Goal: Information Seeking & Learning: Learn about a topic

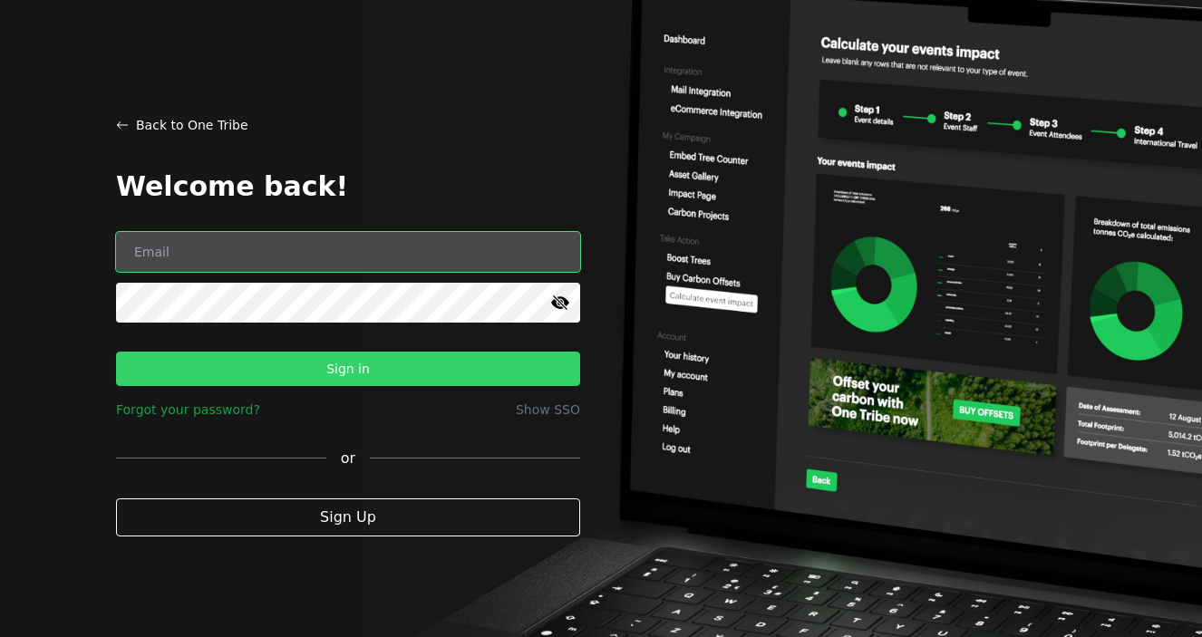
click at [193, 241] on input "email" at bounding box center [348, 252] width 464 height 40
paste input "[PERSON_NAME][EMAIL_ADDRESS][DOMAIN_NAME]"
type input "[PERSON_NAME][EMAIL_ADDRESS][DOMAIN_NAME]"
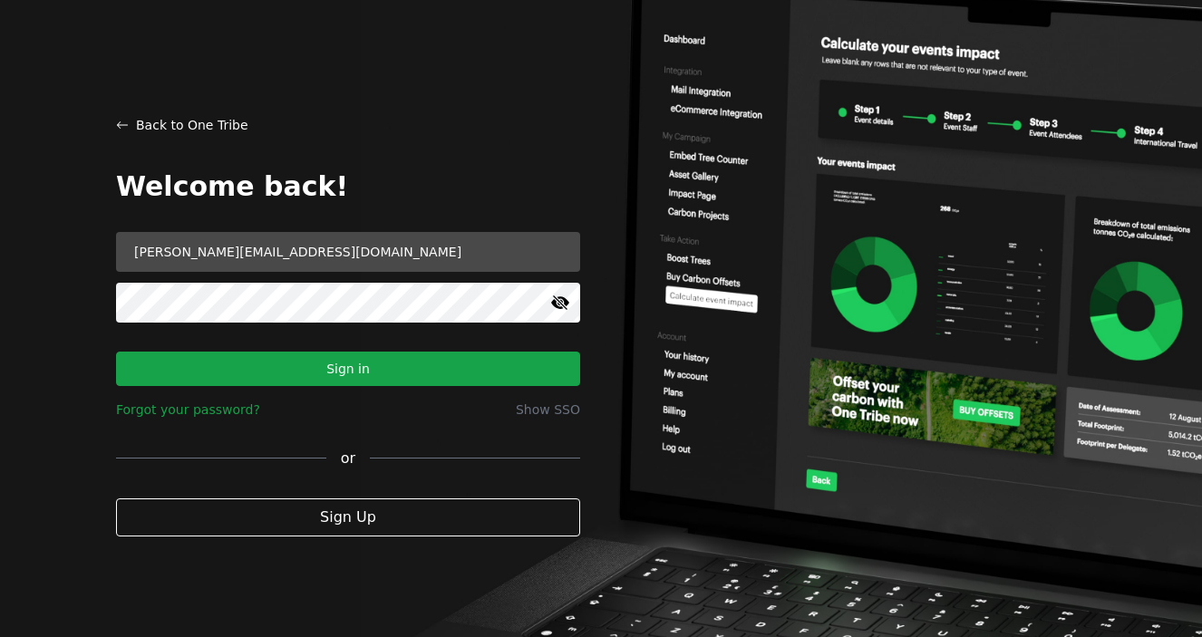
click at [371, 362] on button "Sign in" at bounding box center [348, 369] width 464 height 34
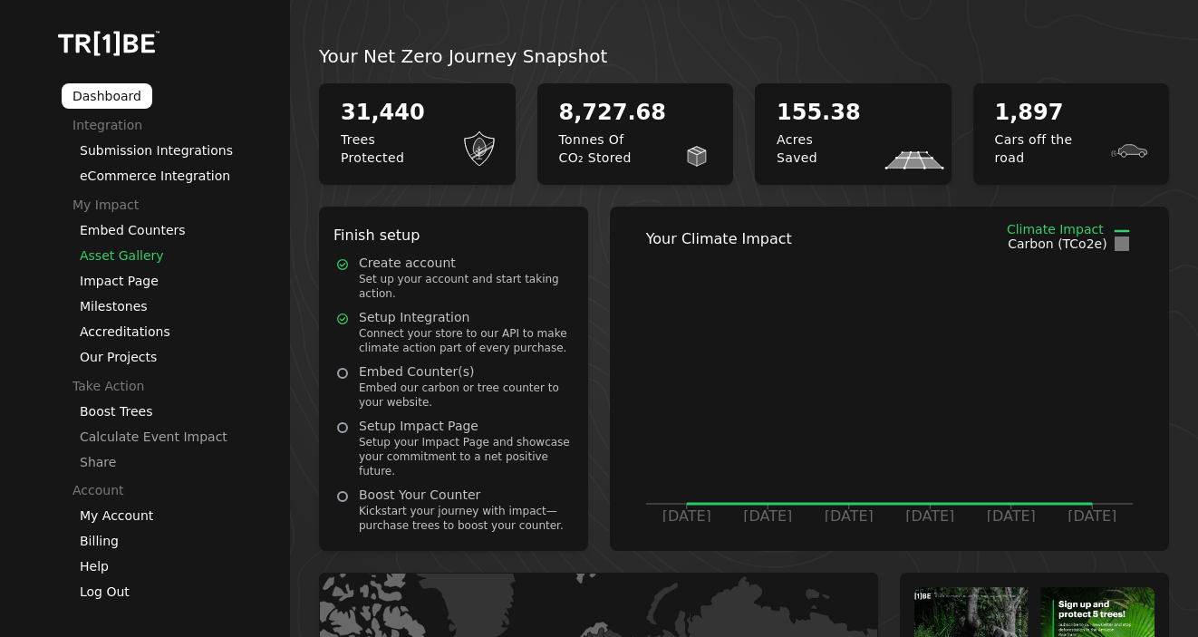
click at [145, 257] on link "Asset Gallery" at bounding box center [122, 255] width 84 height 15
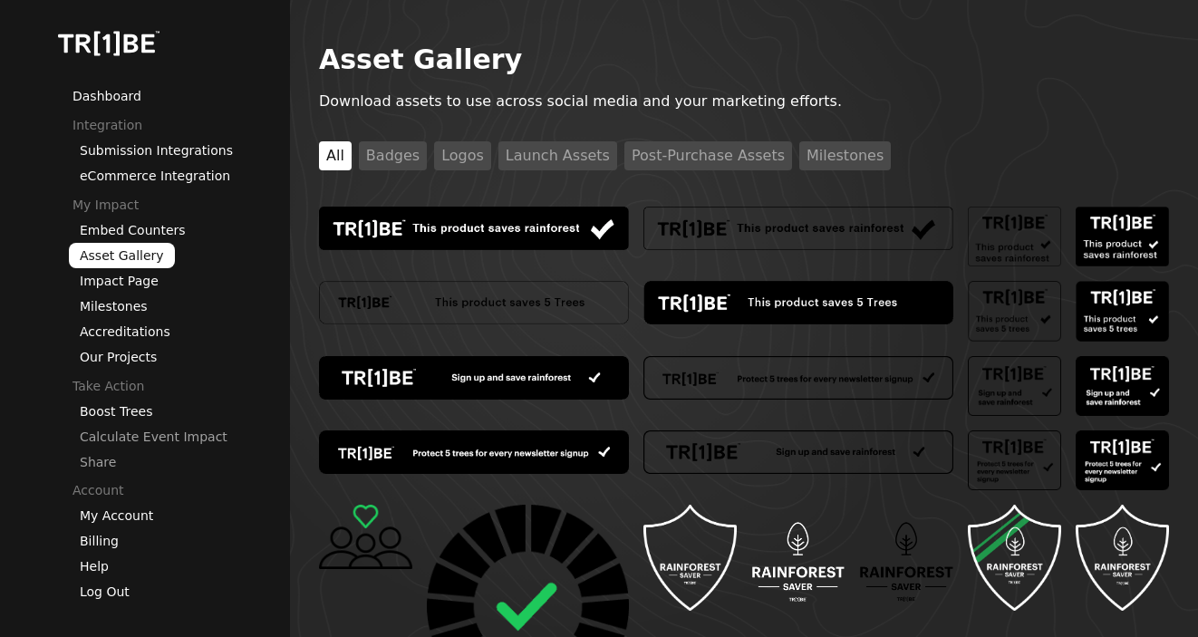
click at [823, 150] on button "Milestones" at bounding box center [845, 155] width 92 height 29
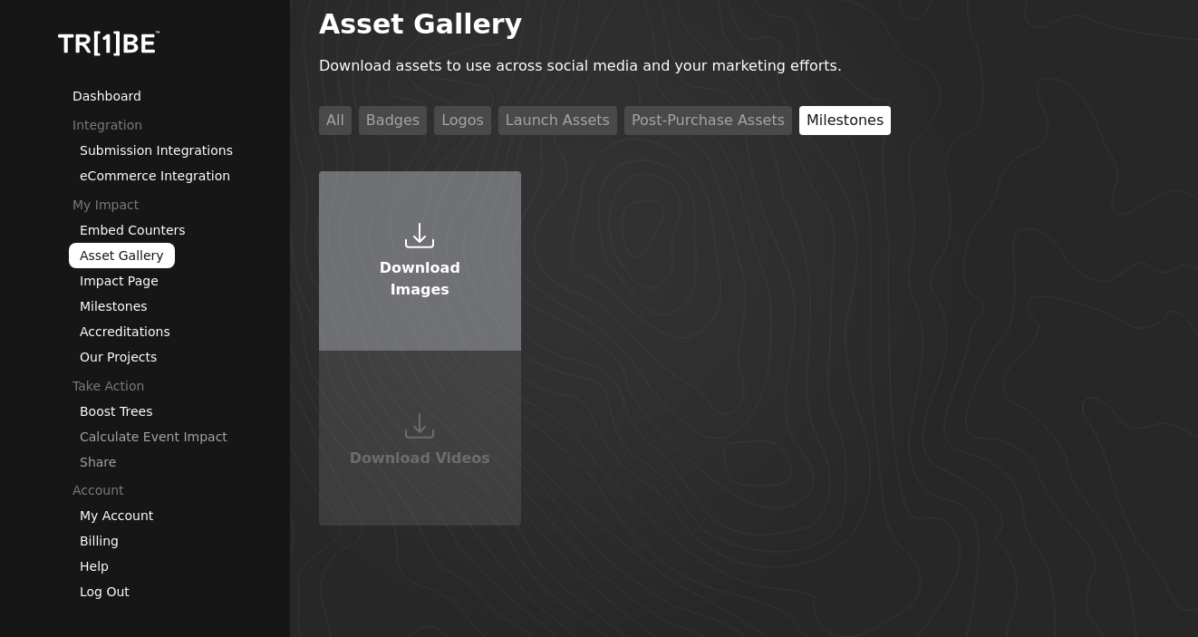
scroll to position [38, 0]
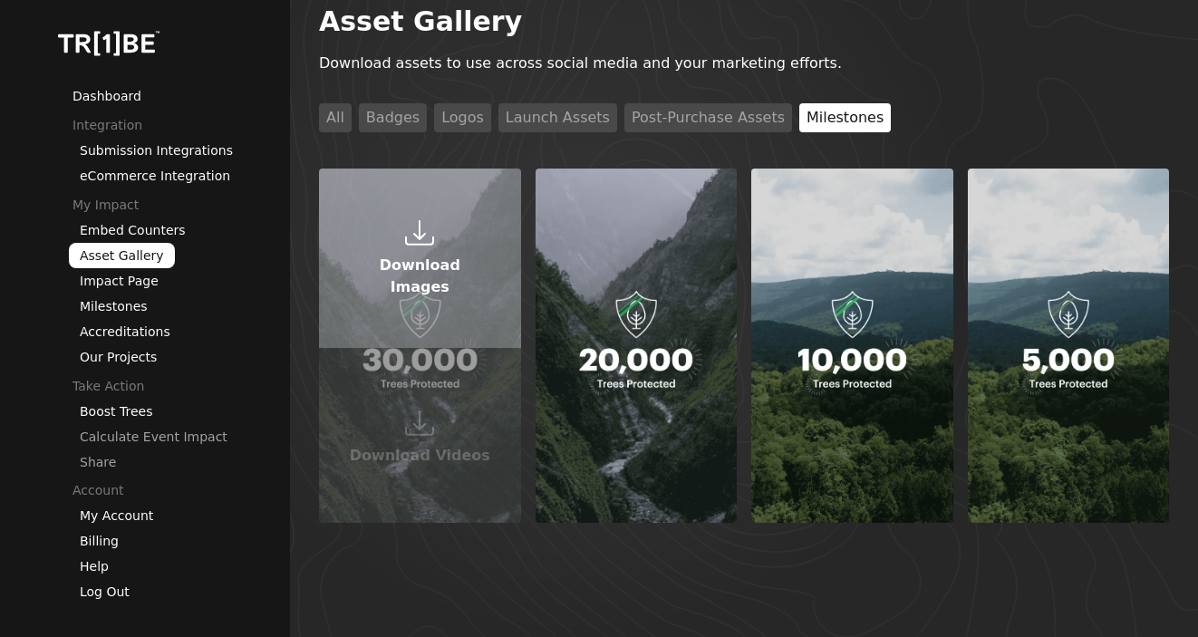
click at [435, 250] on button "Download Images" at bounding box center [420, 258] width 202 height 179
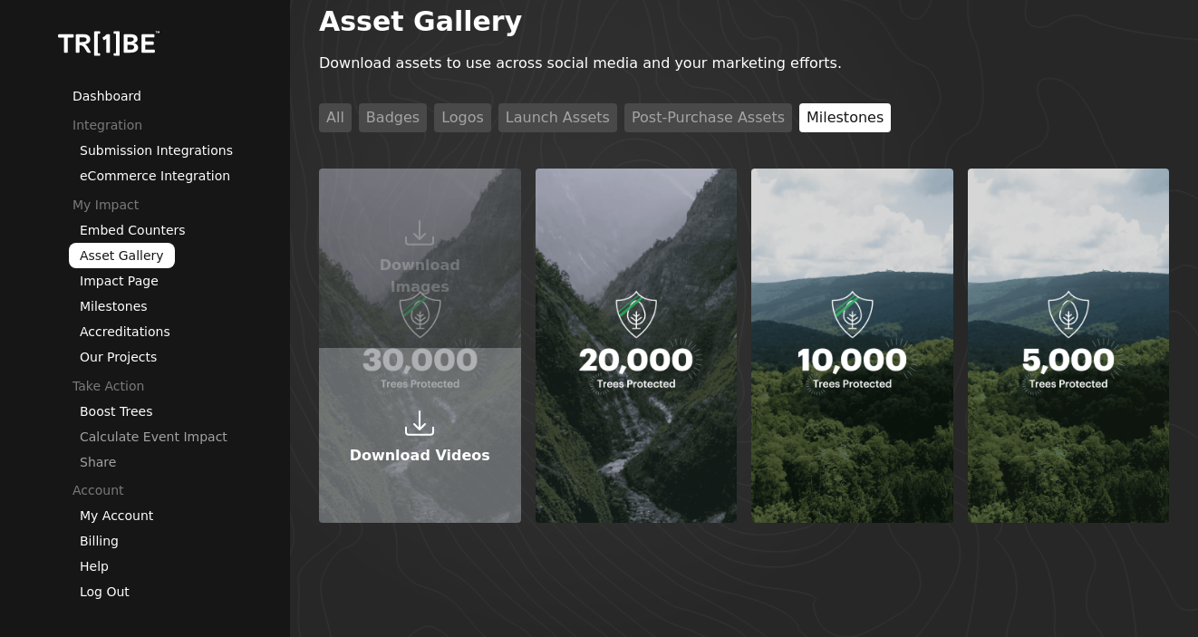
click at [423, 430] on icon at bounding box center [419, 423] width 29 height 29
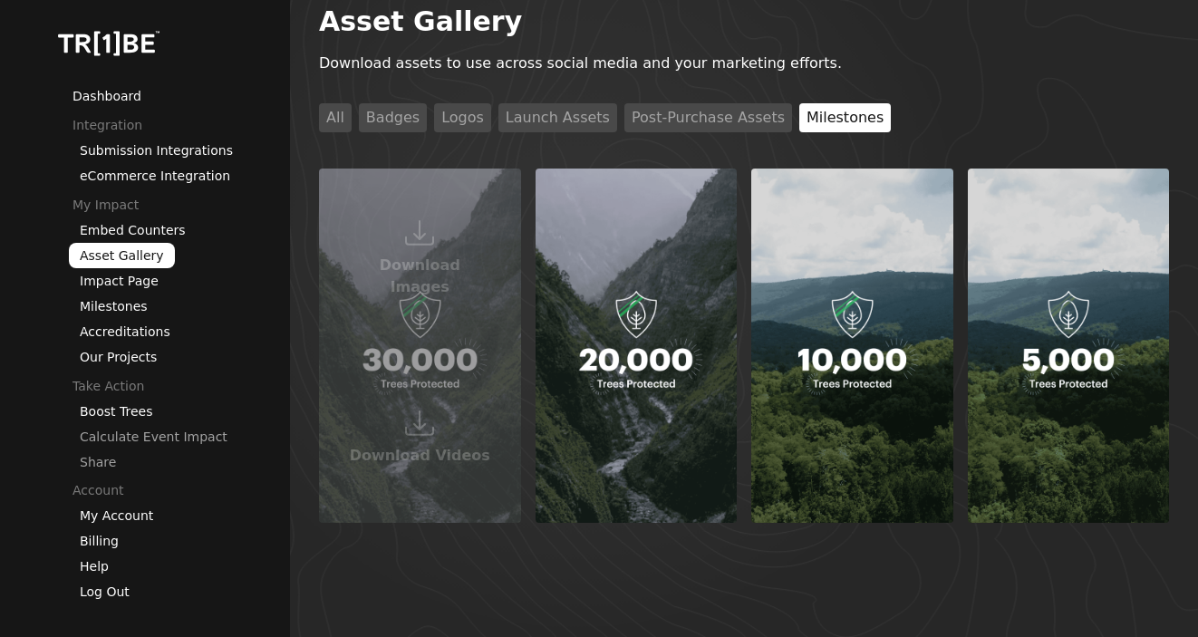
click at [390, 117] on button "Badges" at bounding box center [393, 117] width 68 height 29
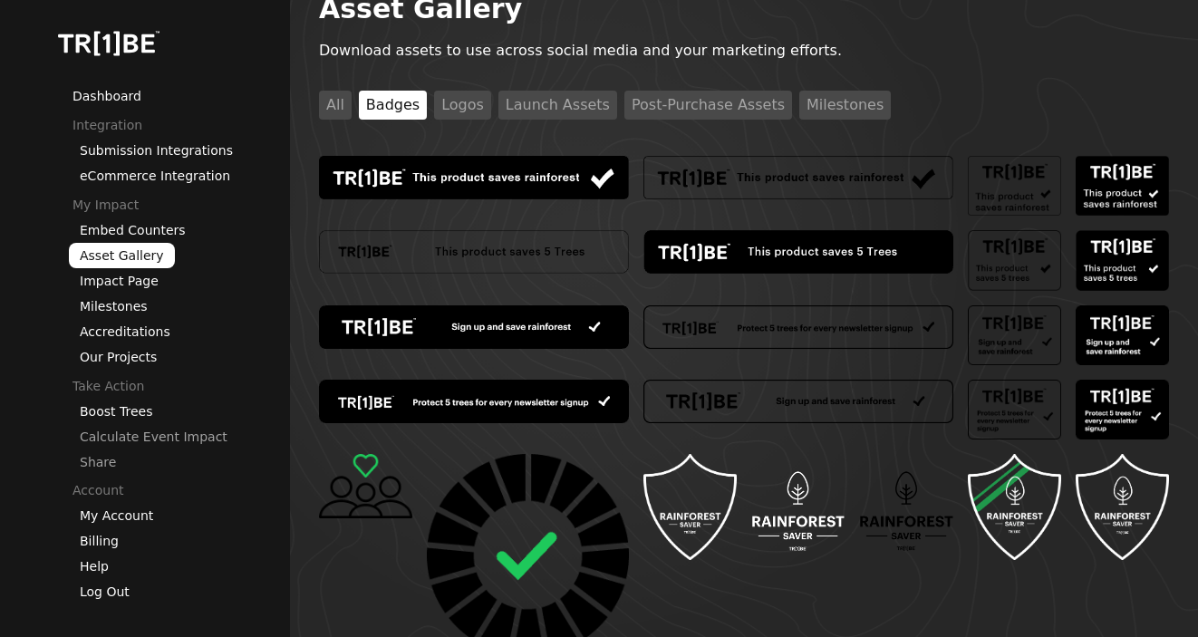
scroll to position [0, 0]
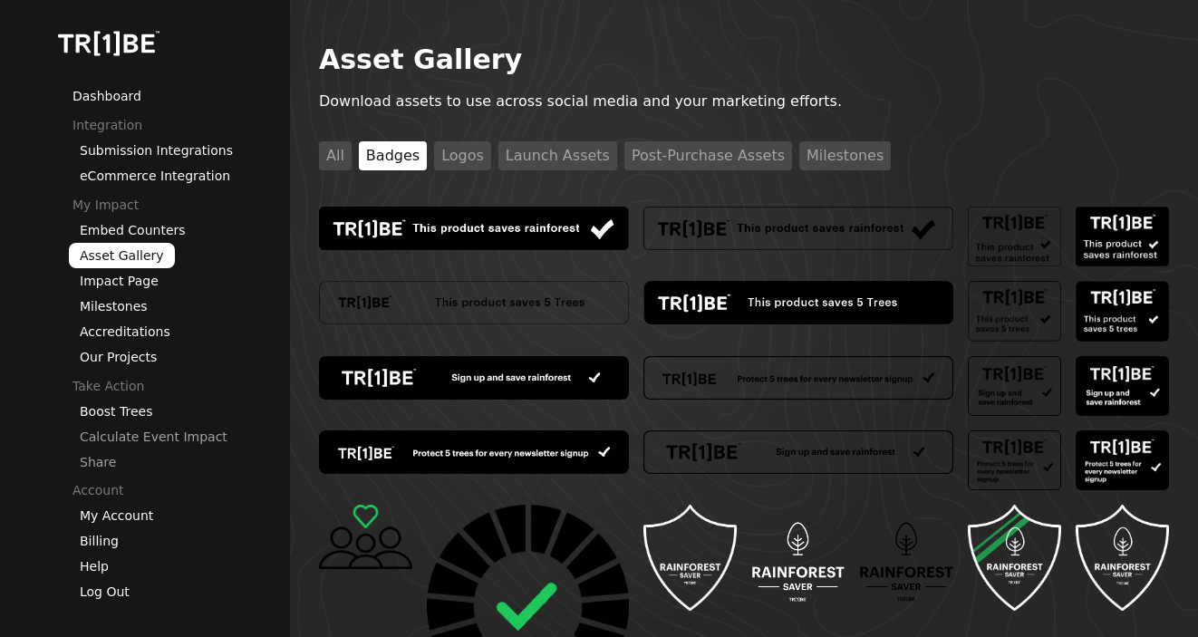
click at [460, 154] on button "Logos" at bounding box center [462, 155] width 57 height 29
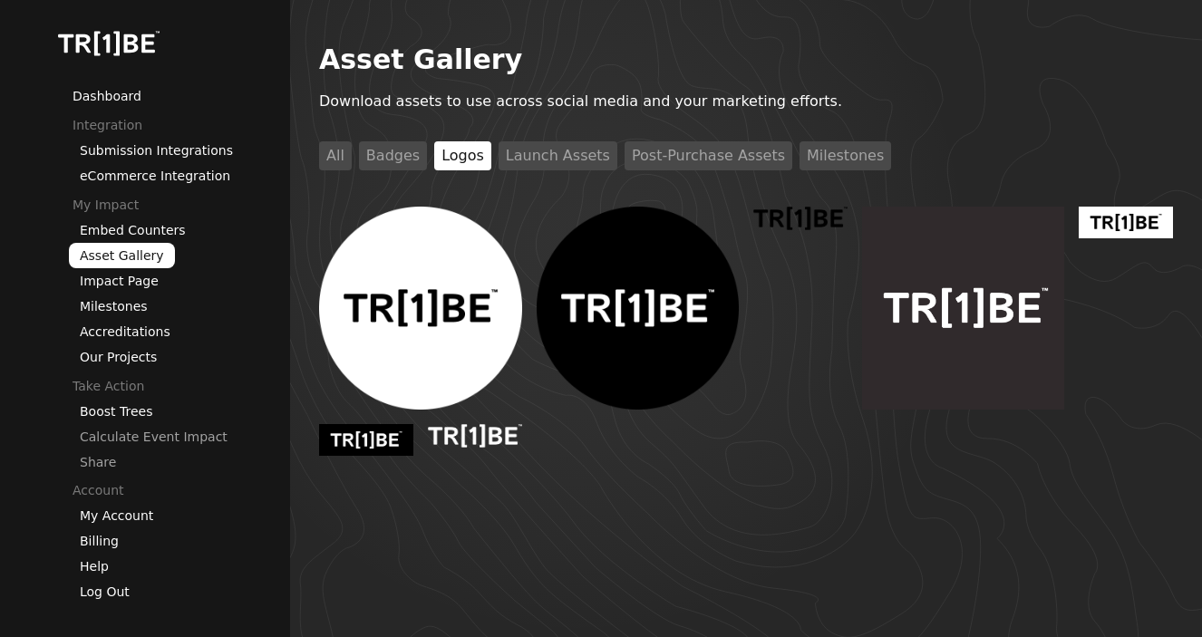
click at [577, 151] on button "Launch Assets" at bounding box center [558, 155] width 119 height 29
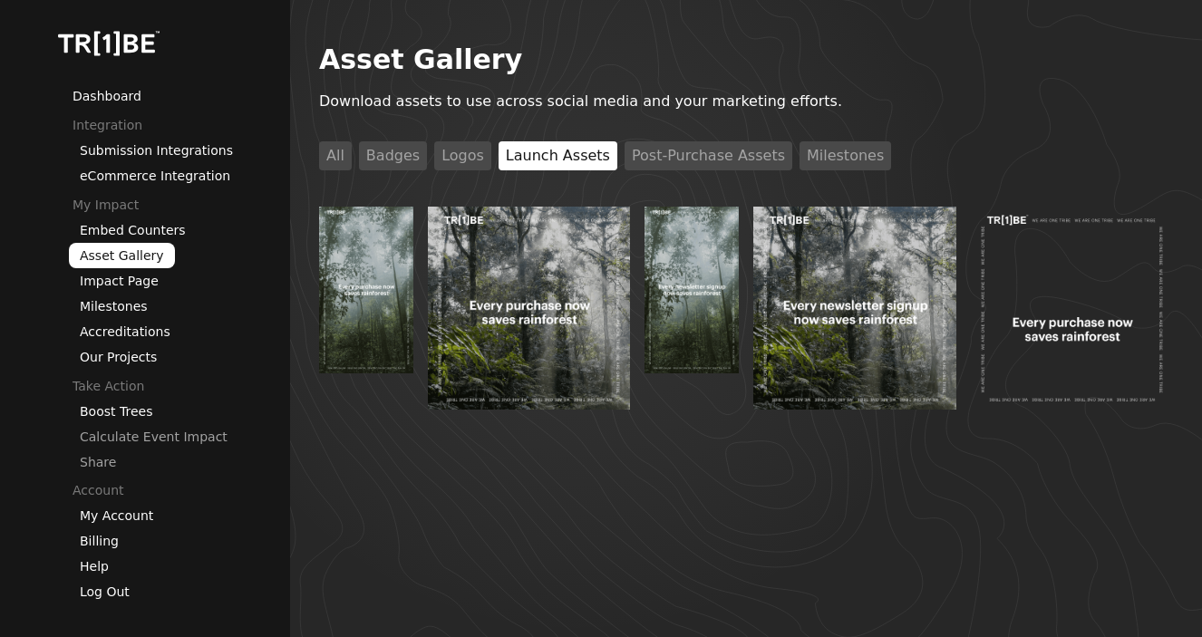
click at [667, 161] on button "Post-Purchase Assets" at bounding box center [709, 155] width 168 height 29
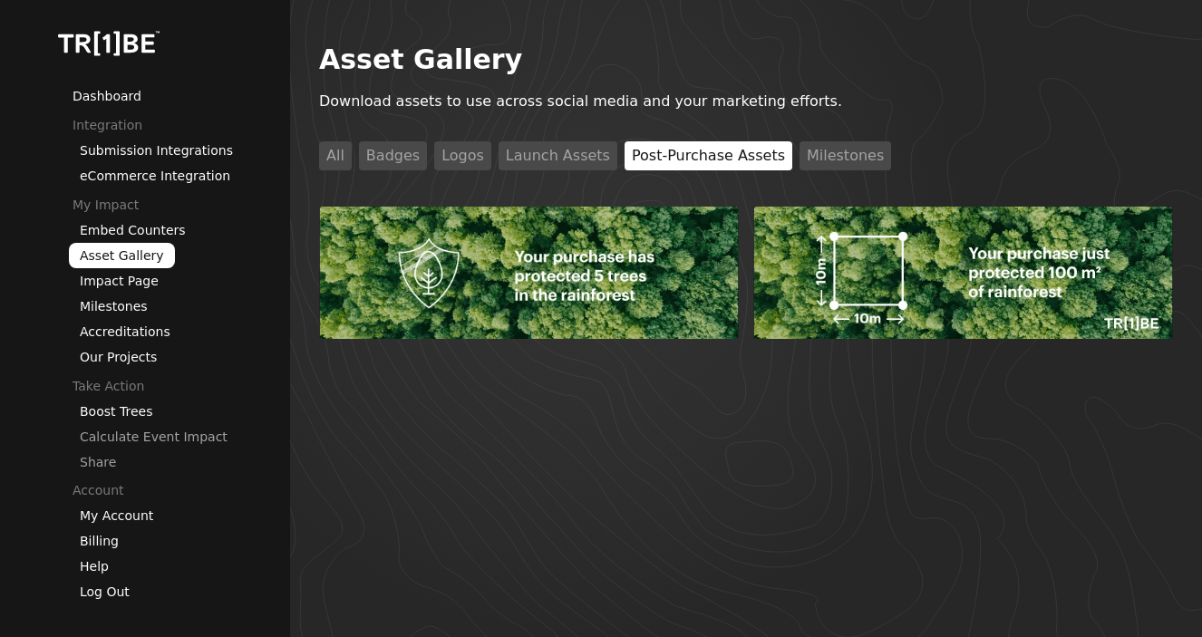
click at [406, 162] on button "Badges" at bounding box center [393, 155] width 68 height 29
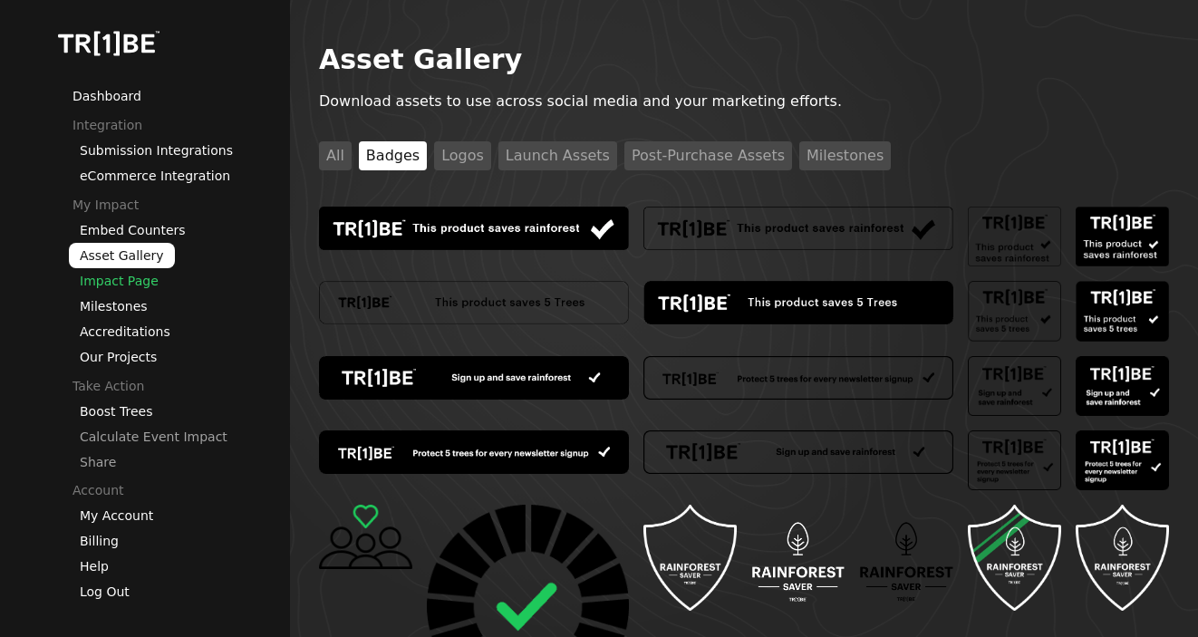
click at [124, 283] on link "Impact Page" at bounding box center [119, 281] width 79 height 15
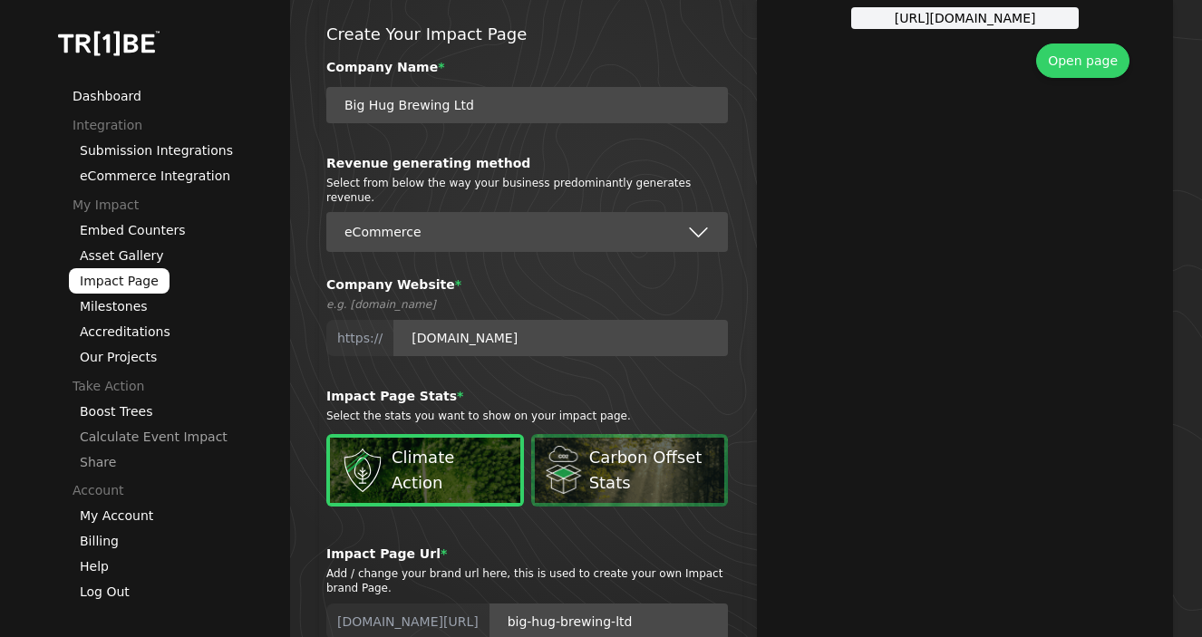
click at [652, 472] on span "Carbon Offset Stats" at bounding box center [651, 470] width 125 height 51
click at [531, 434] on button "Carbon Offset Stats" at bounding box center [530, 433] width 1 height 1
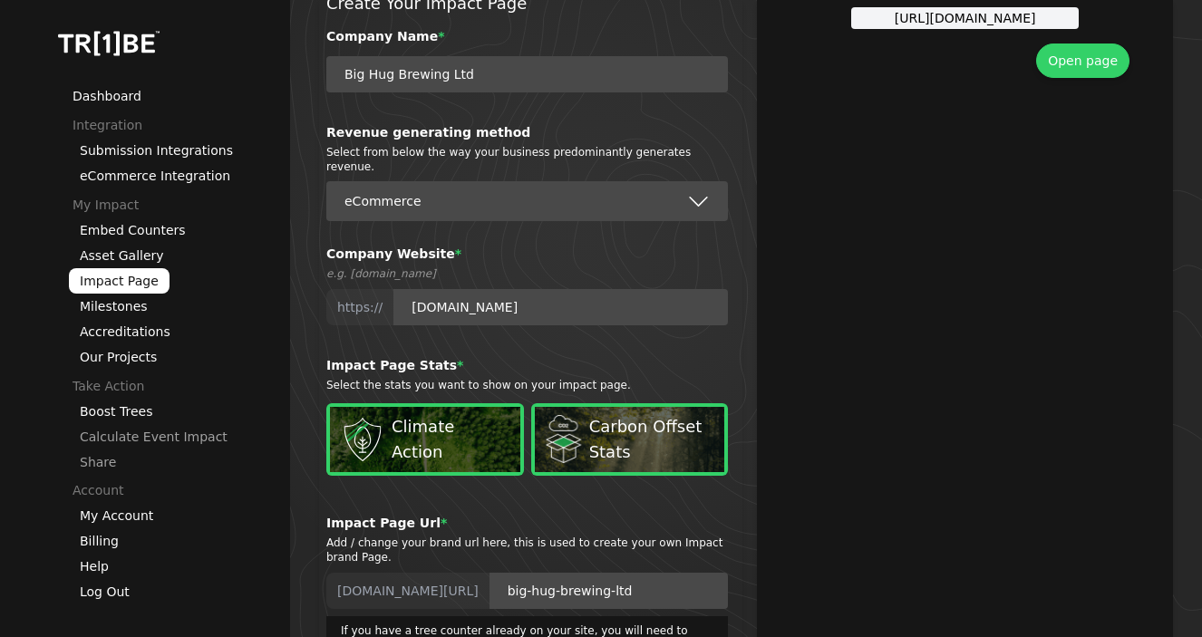
scroll to position [53, 0]
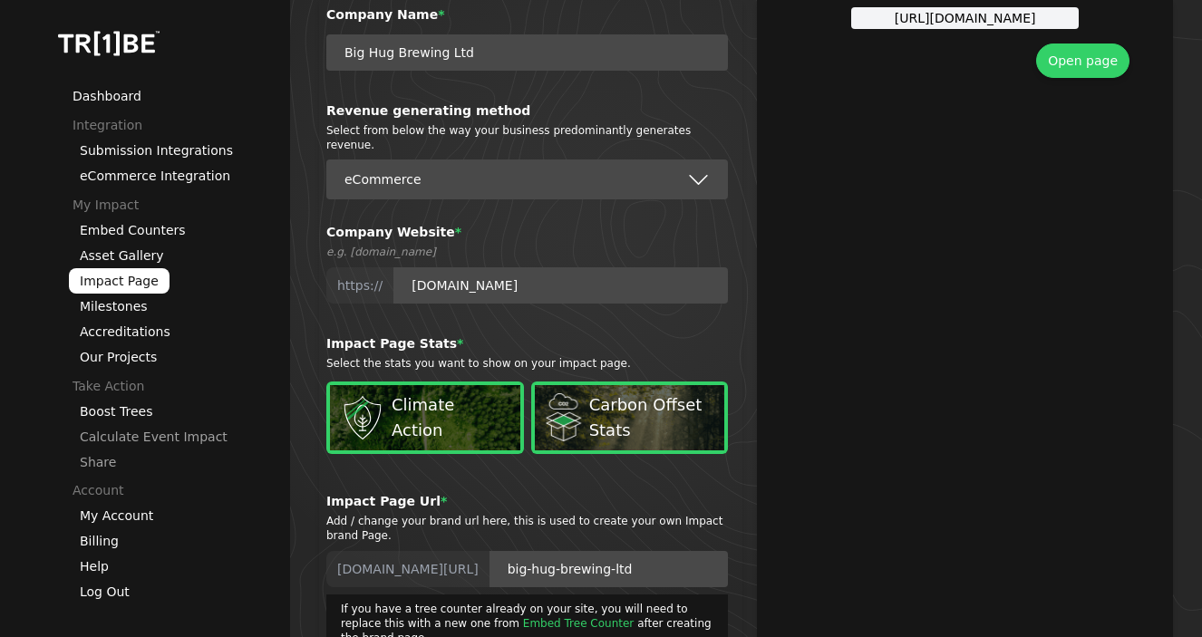
click at [589, 425] on span "Carbon Offset Stats" at bounding box center [651, 417] width 125 height 51
click at [531, 382] on button "Carbon Offset Stats" at bounding box center [530, 381] width 1 height 1
click at [589, 425] on span "Carbon Offset Stats" at bounding box center [651, 417] width 125 height 51
click at [531, 382] on button "Carbon Offset Stats" at bounding box center [530, 381] width 1 height 1
